Goal: Task Accomplishment & Management: Complete application form

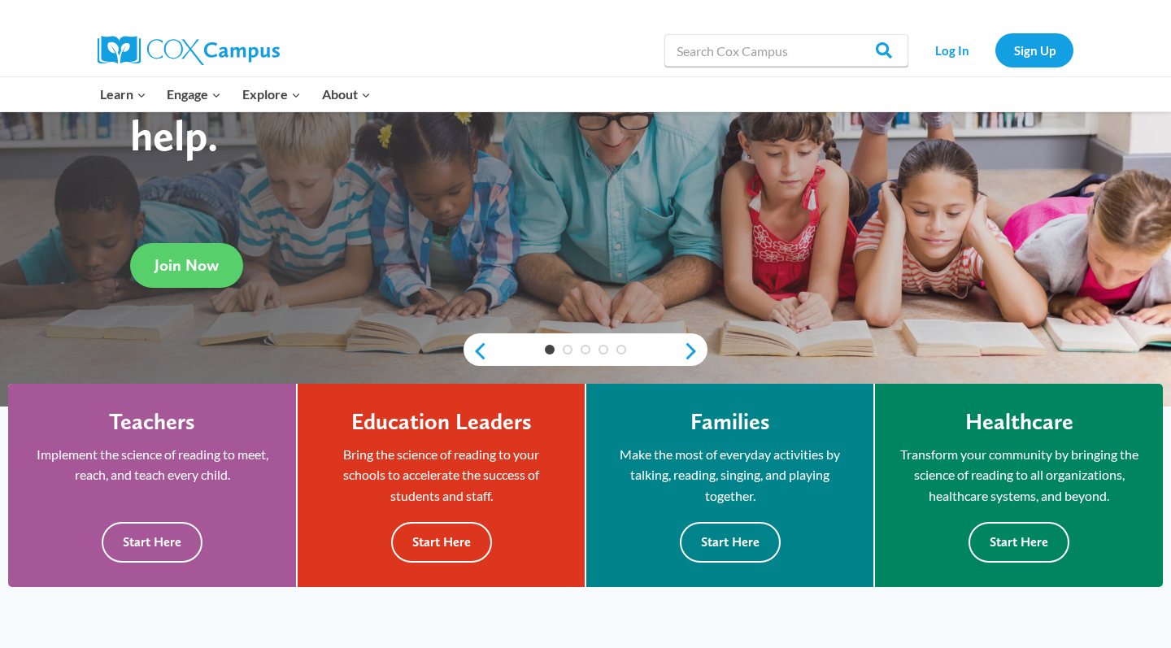
scroll to position [191, 0]
click at [186, 536] on button "Start Here" at bounding box center [152, 542] width 101 height 40
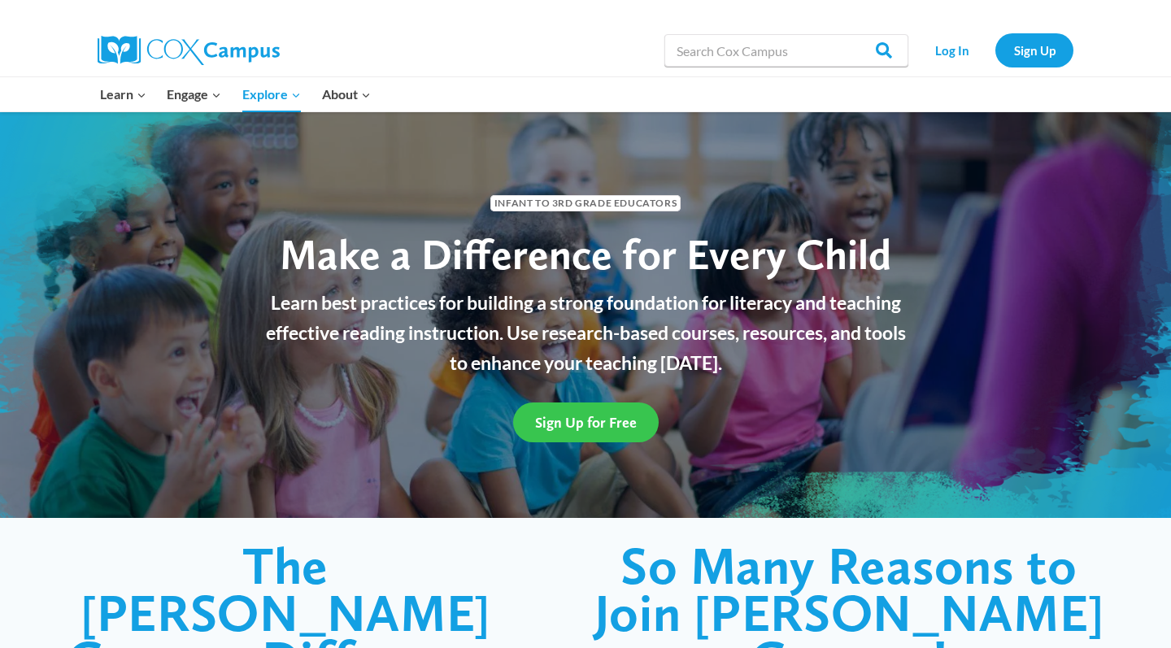
click at [557, 430] on span "Sign Up for Free" at bounding box center [586, 422] width 102 height 17
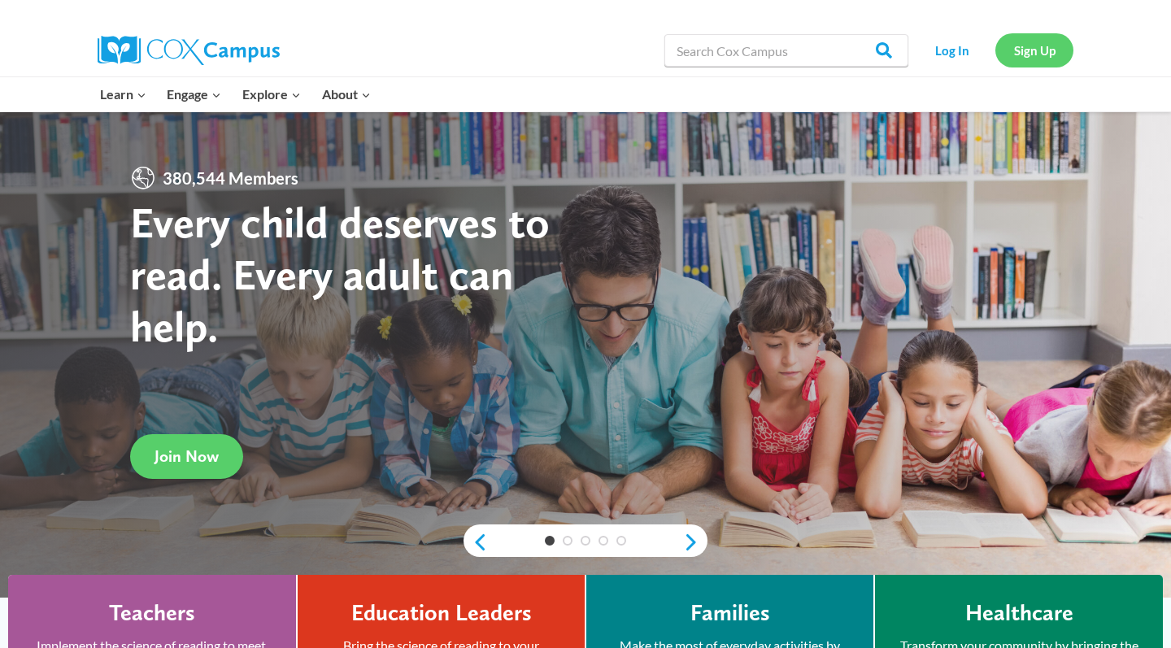
click at [1051, 46] on link "Sign Up" at bounding box center [1035, 49] width 78 height 33
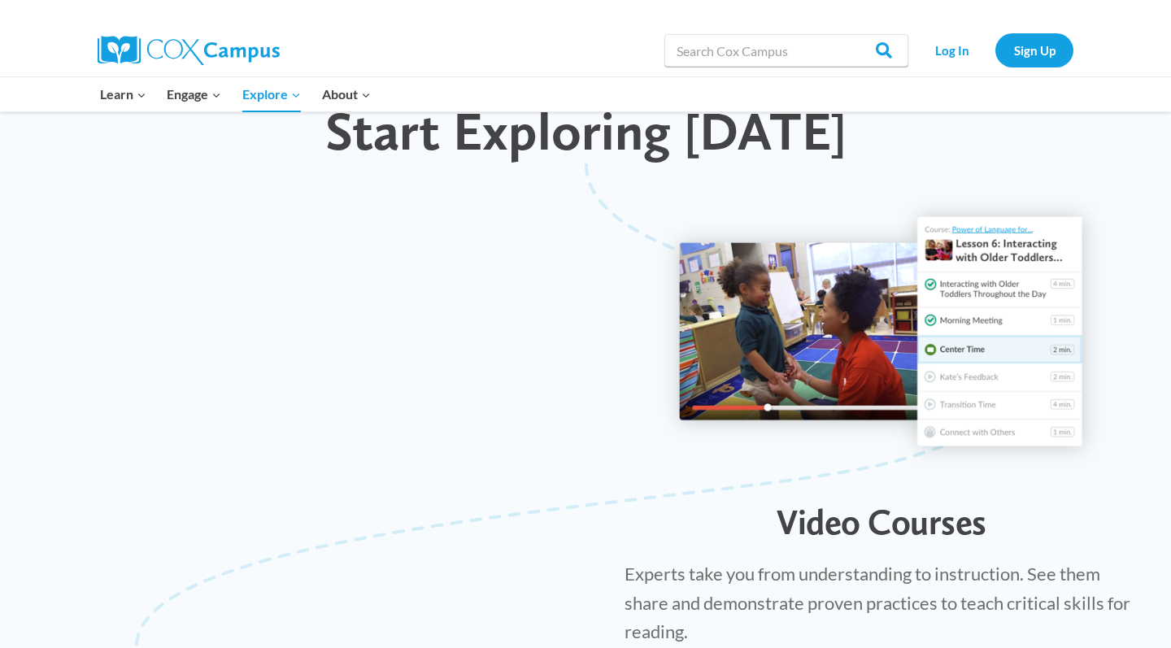
scroll to position [844, 0]
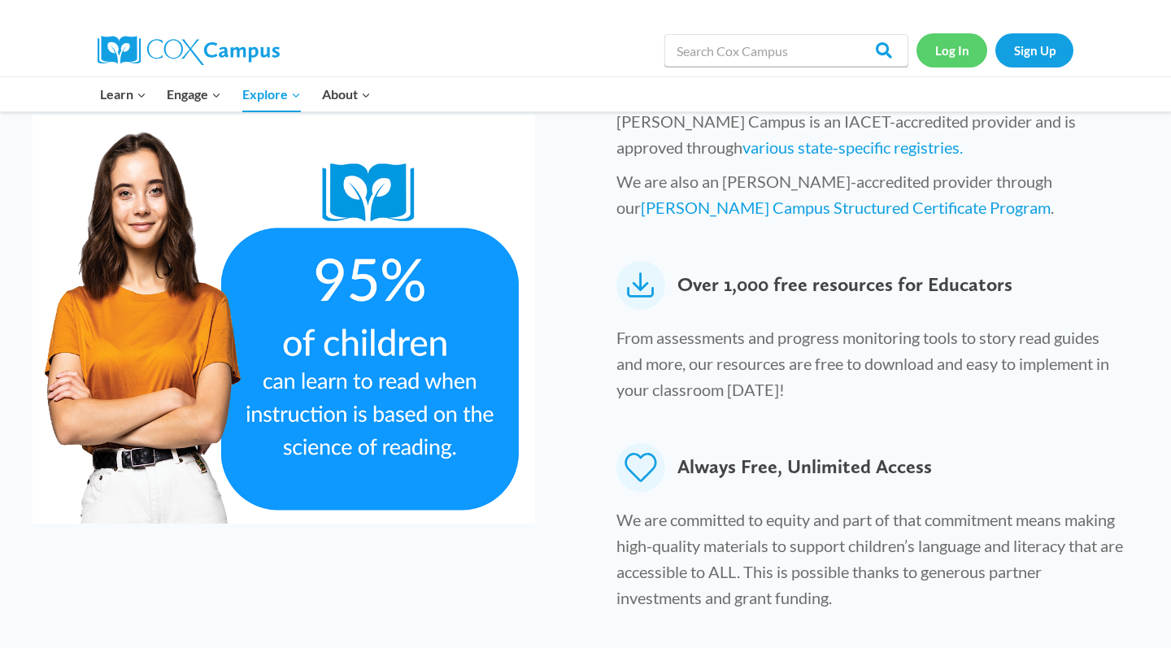
click at [946, 56] on link "Log In" at bounding box center [952, 49] width 71 height 33
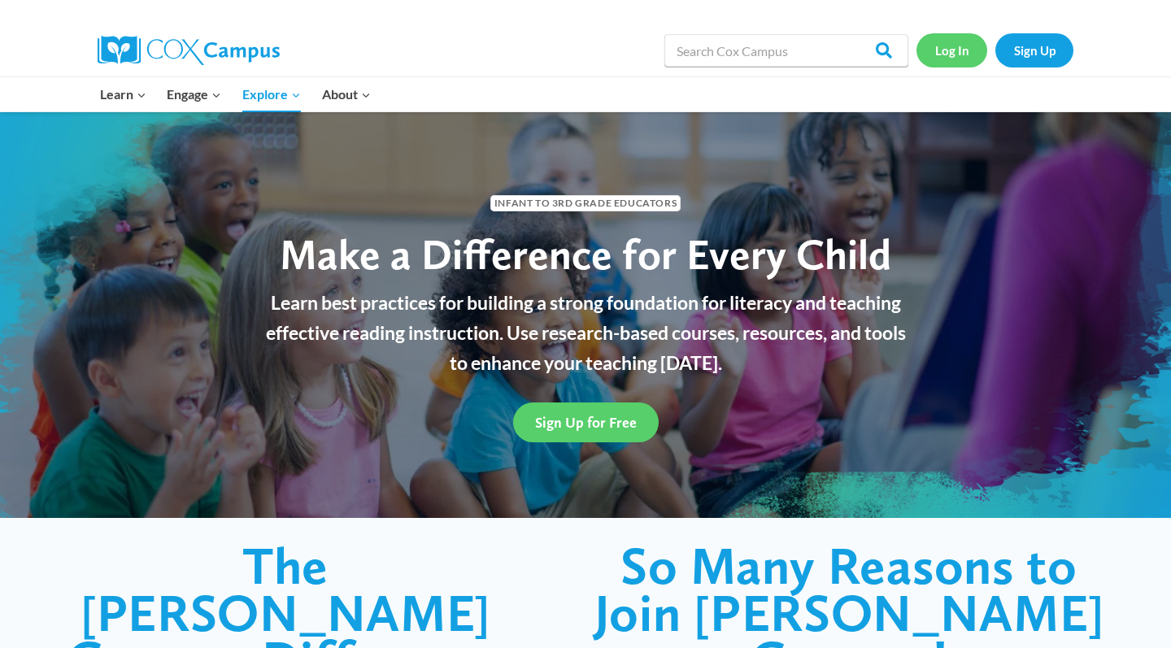
click at [948, 60] on link "Log In" at bounding box center [952, 49] width 71 height 33
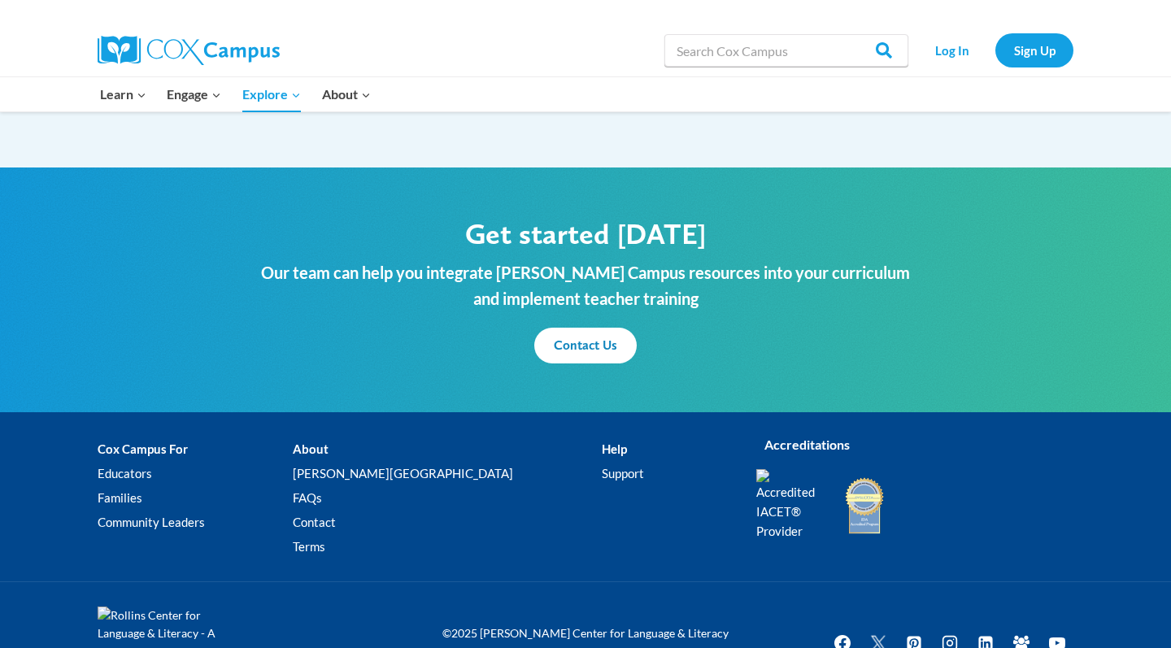
scroll to position [1907, 0]
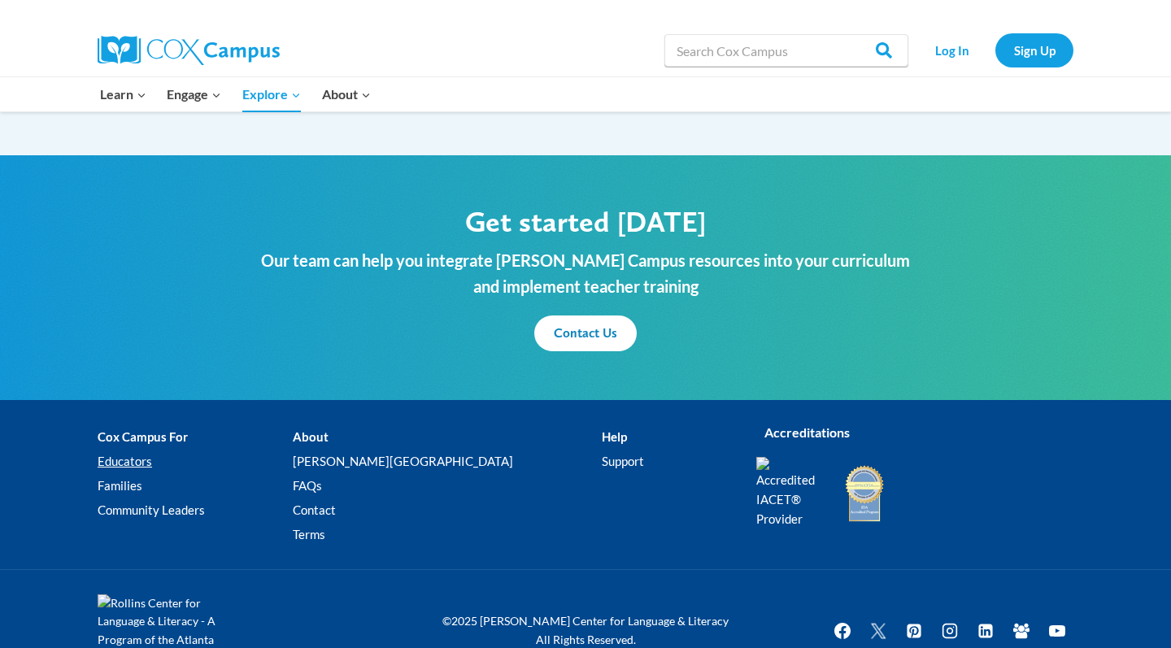
click at [143, 460] on link "Educators" at bounding box center [195, 461] width 195 height 24
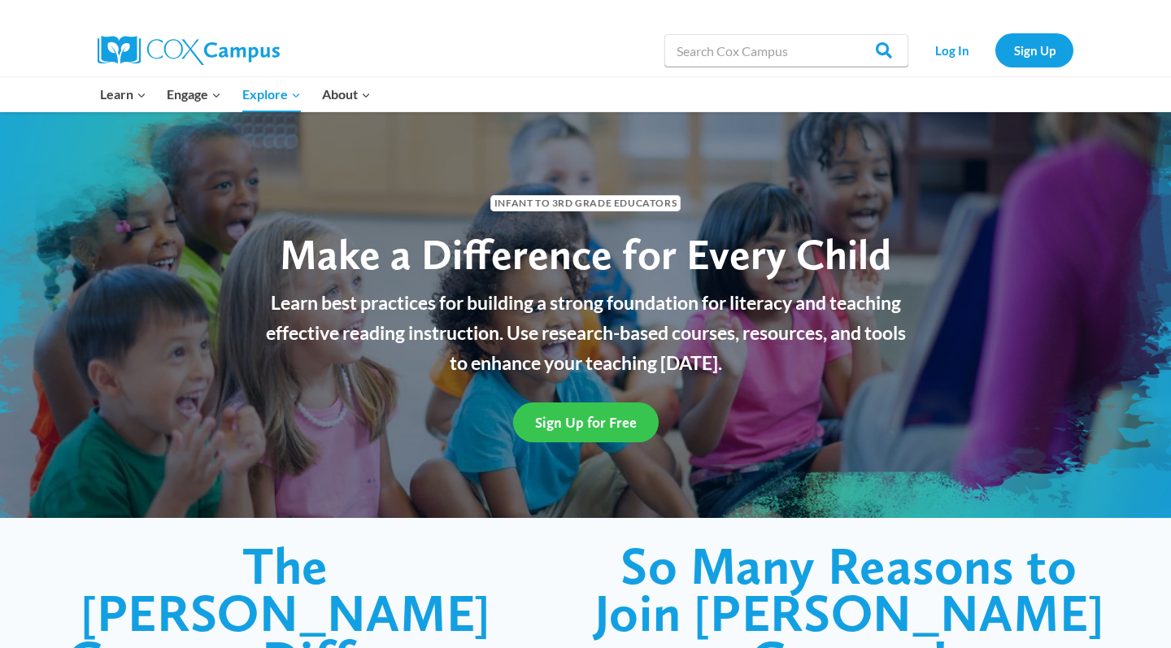
click at [566, 438] on link "Sign Up for Free" at bounding box center [586, 423] width 146 height 40
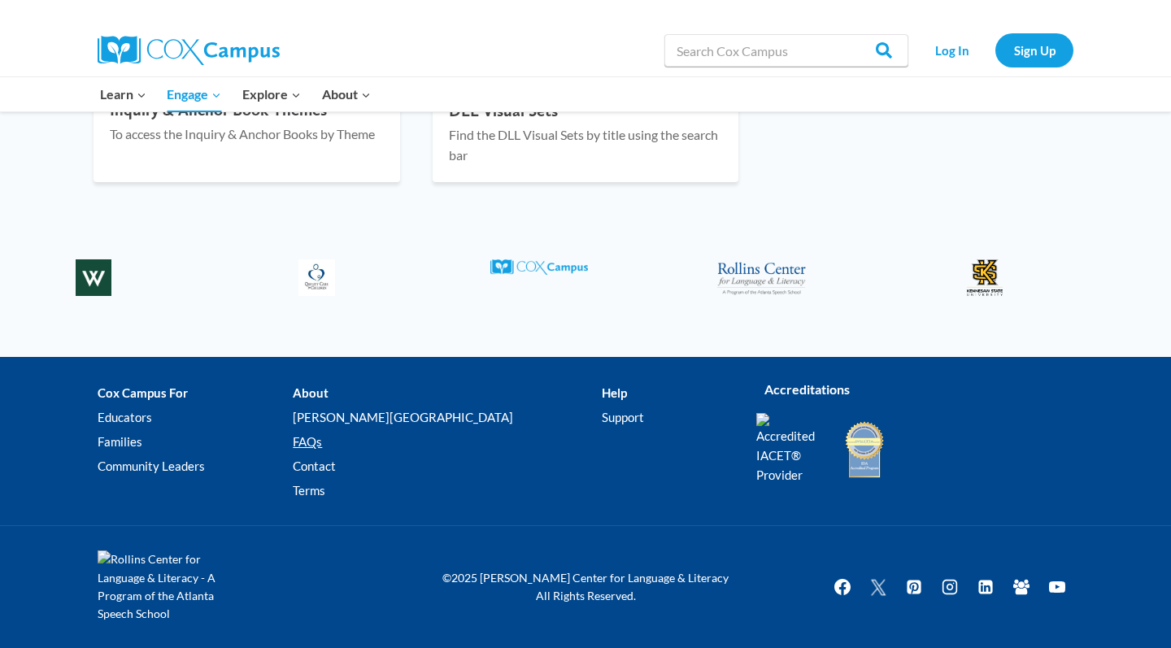
scroll to position [2490, 0]
click at [137, 406] on link "Educators" at bounding box center [195, 418] width 195 height 24
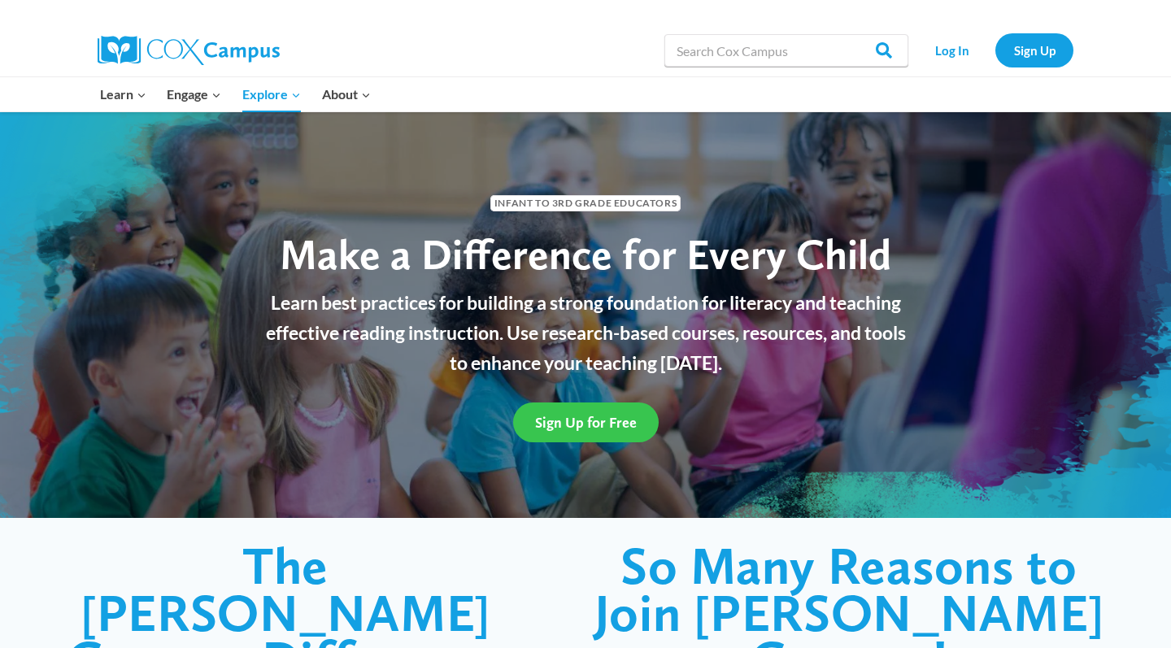
click at [587, 420] on span "Sign Up for Free" at bounding box center [586, 422] width 102 height 17
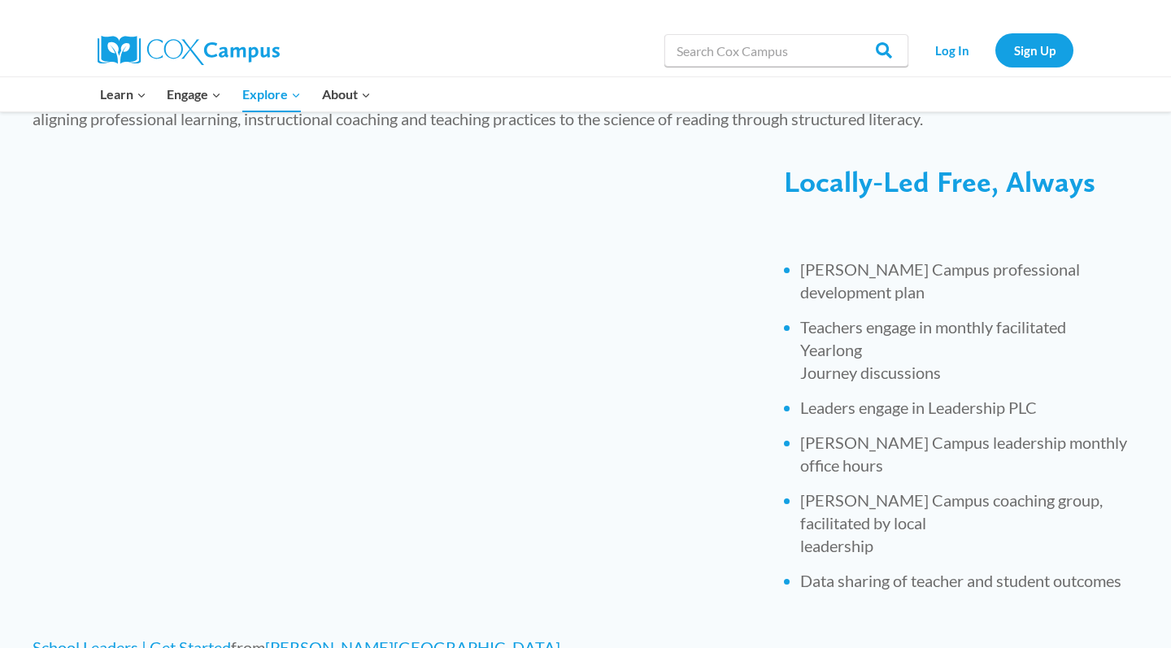
scroll to position [643, 0]
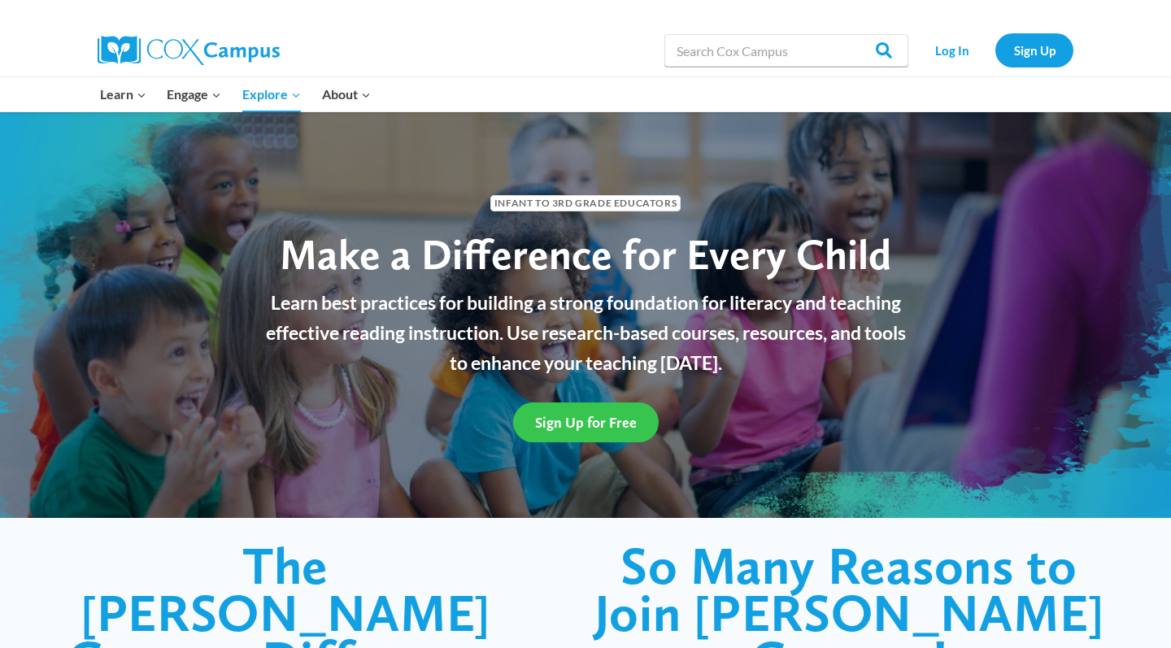
click at [564, 425] on span "Sign Up for Free" at bounding box center [586, 422] width 102 height 17
